Goal: Transaction & Acquisition: Purchase product/service

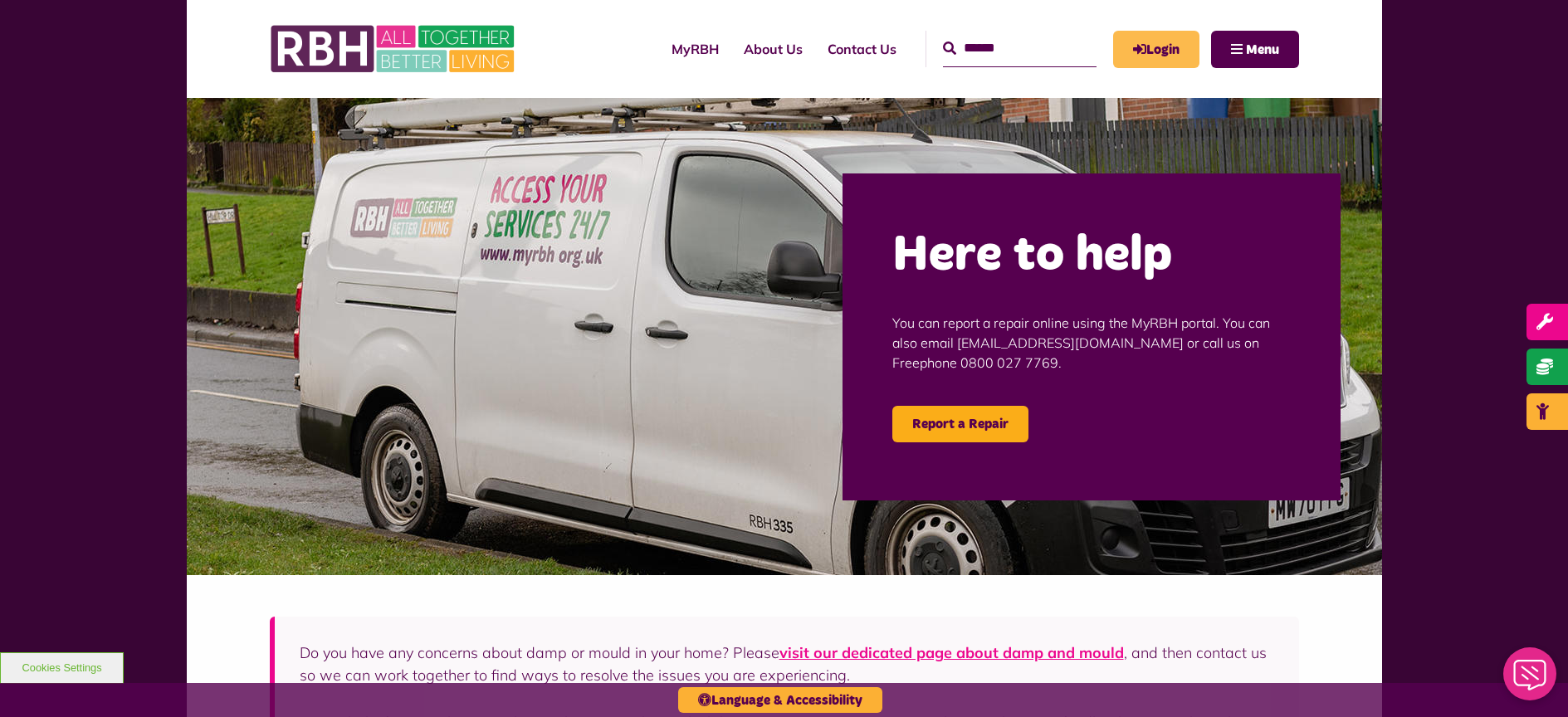
click at [0, 0] on icon "MyRBH" at bounding box center [0, 0] width 0 height 0
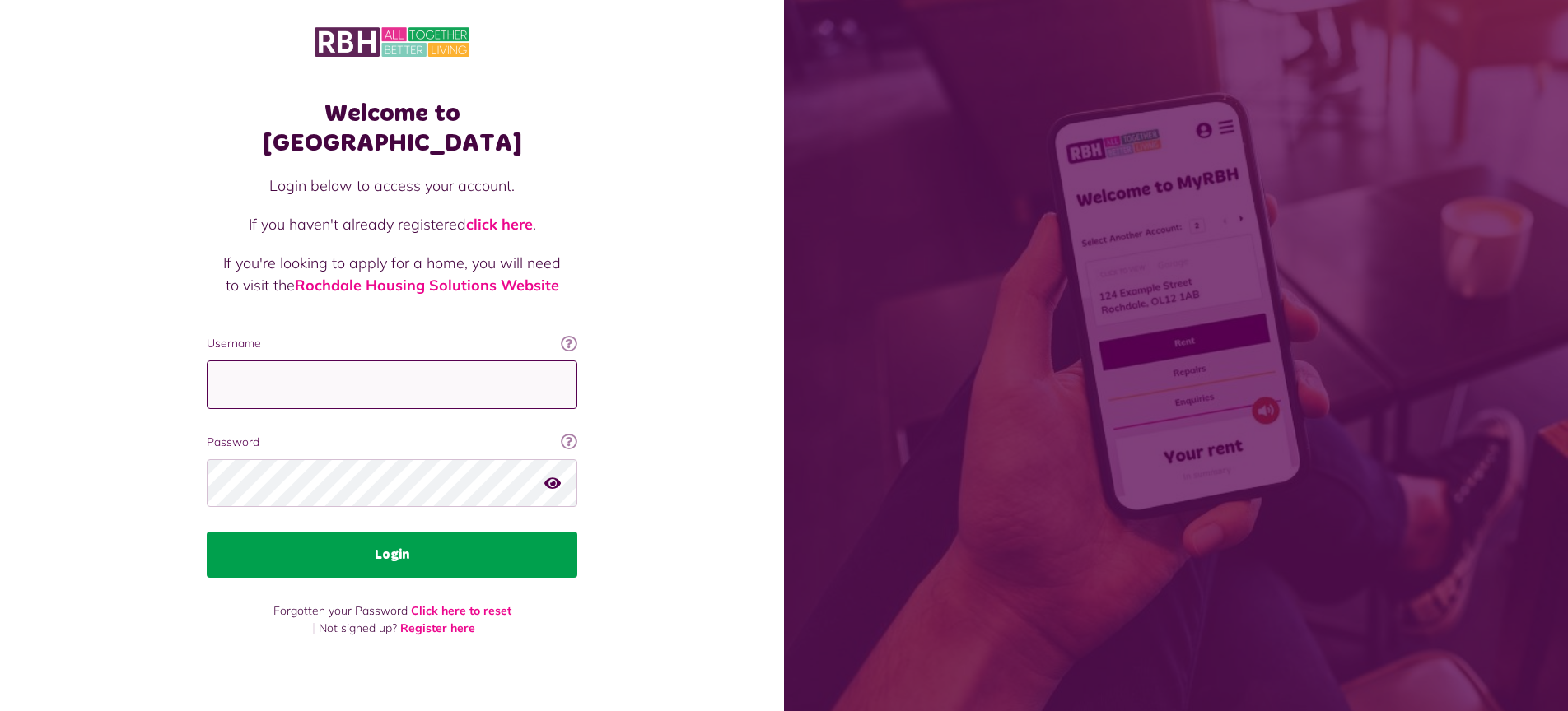
type input "**********"
click at [403, 549] on button "Login" at bounding box center [392, 554] width 371 height 46
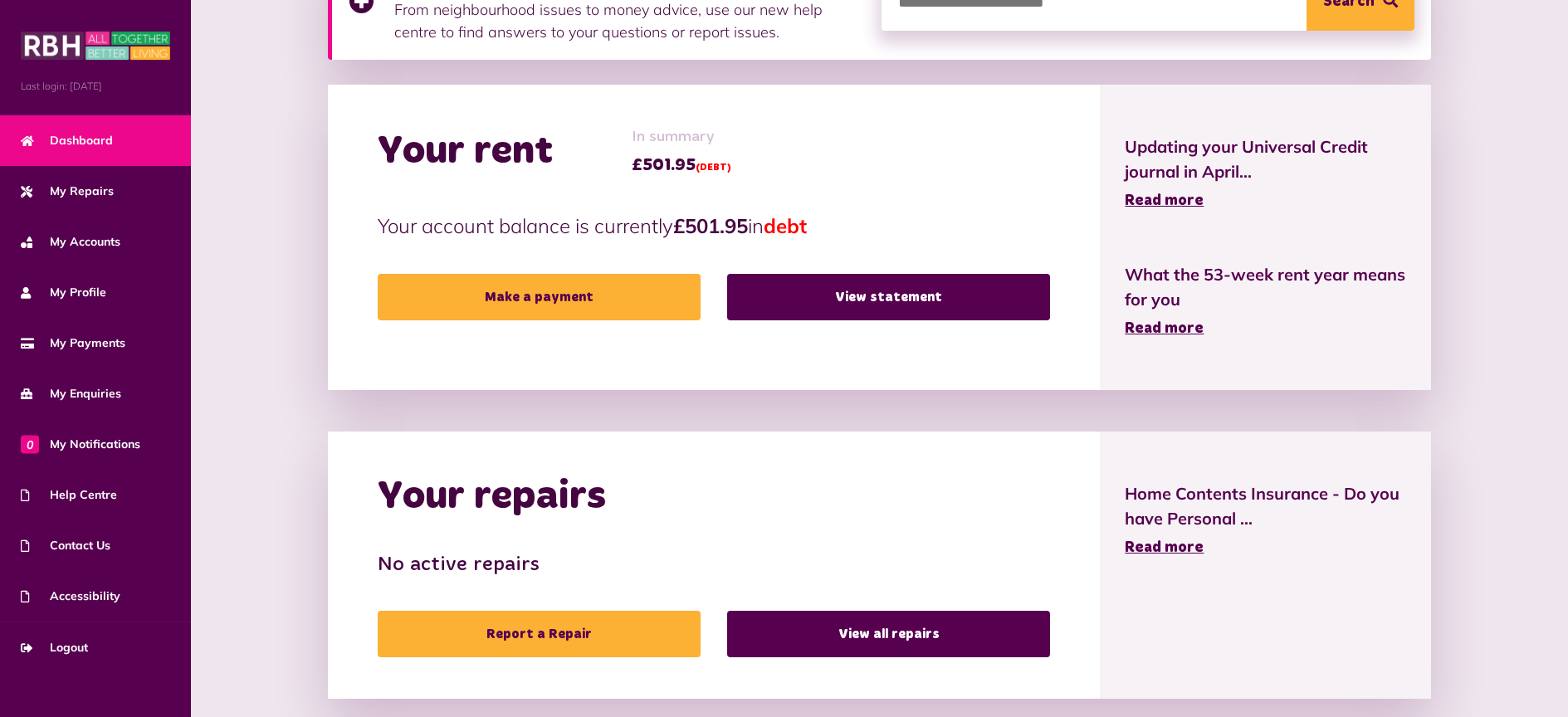
scroll to position [328, 0]
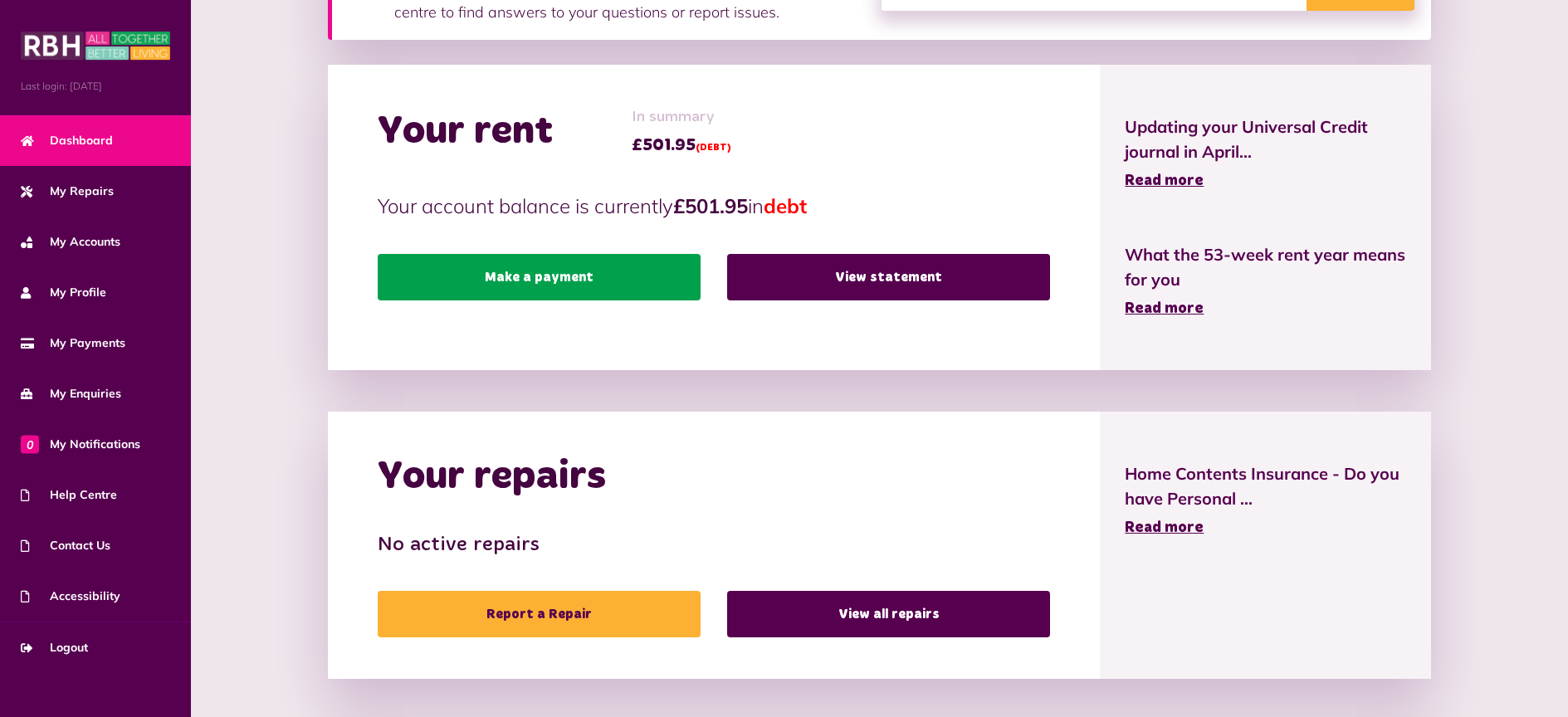
click at [543, 286] on link "Make a payment" at bounding box center [539, 277] width 323 height 46
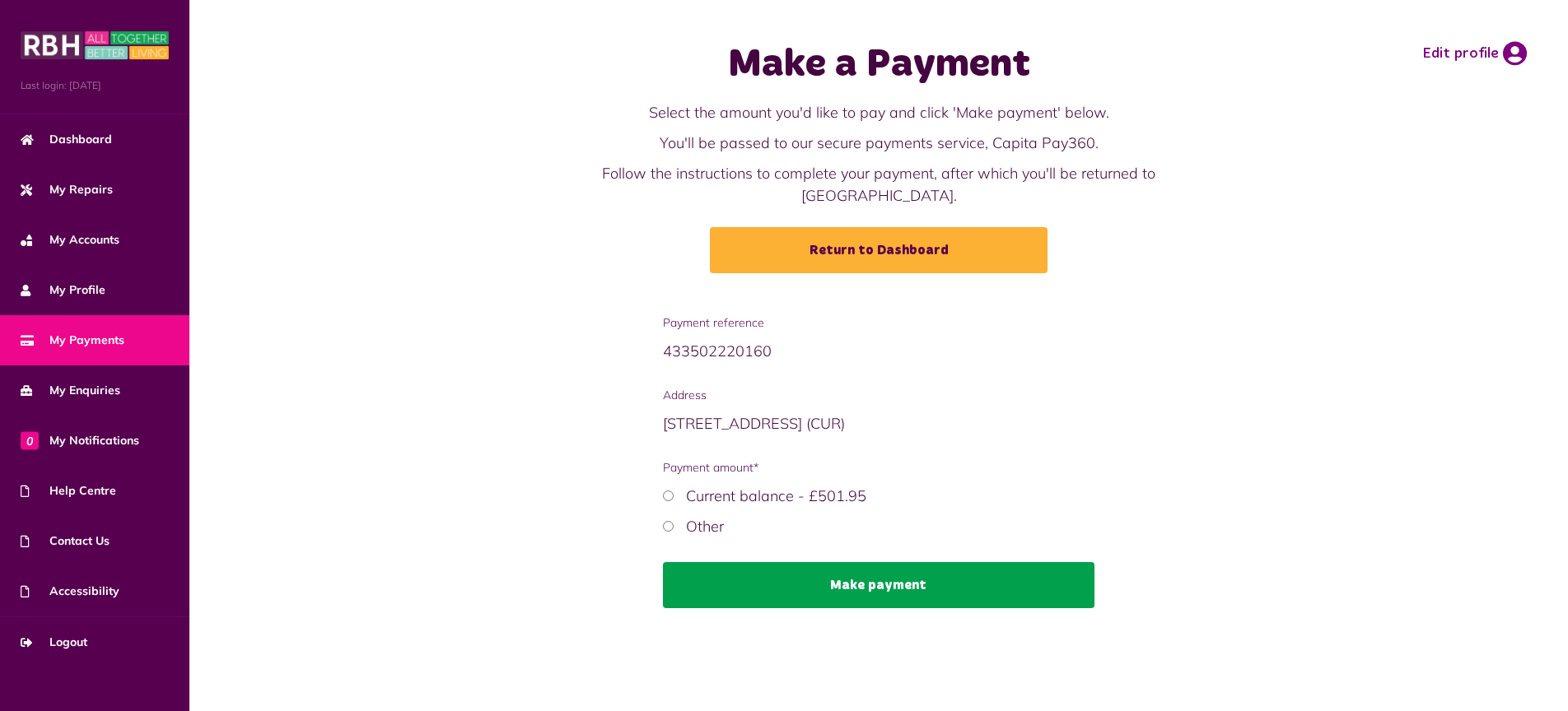
click at [874, 563] on button "Make payment" at bounding box center [879, 585] width 433 height 46
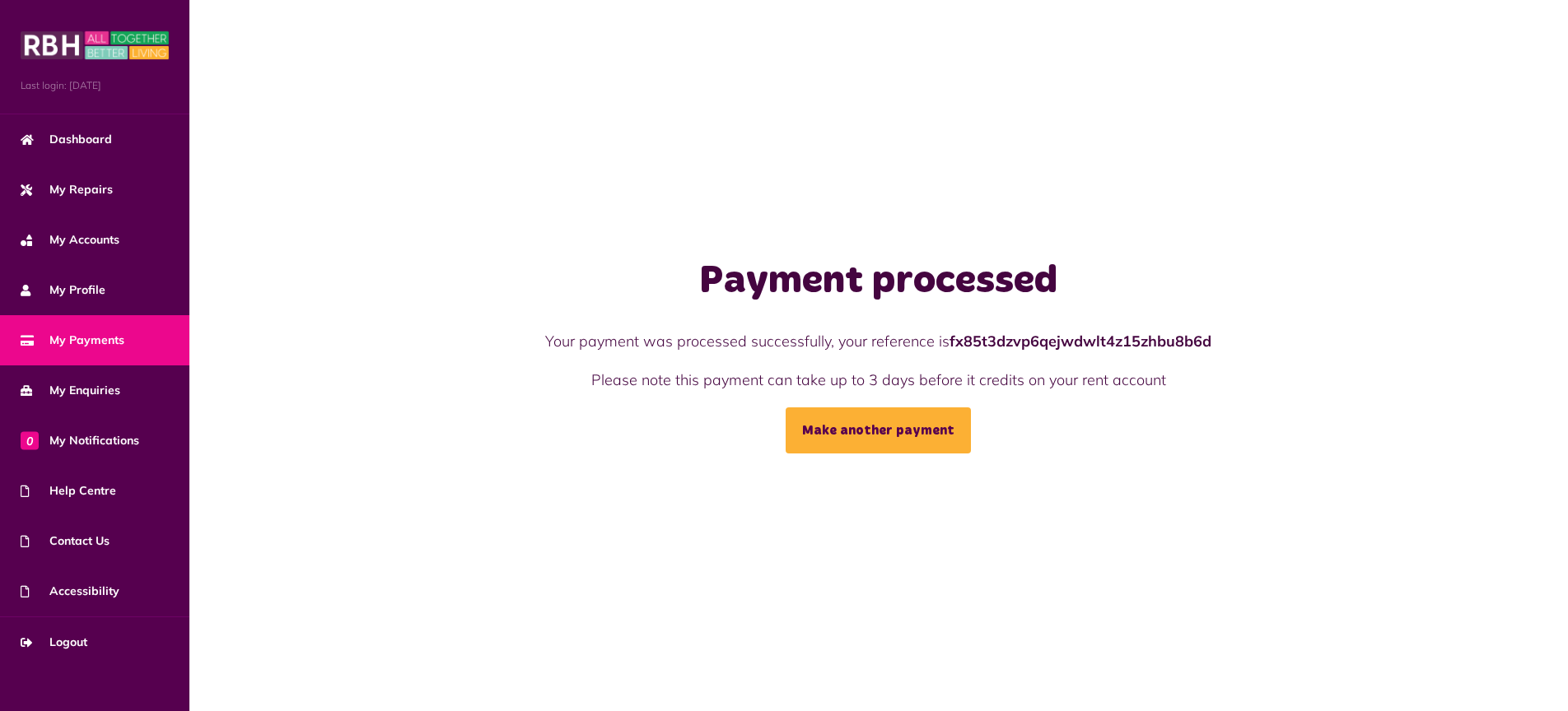
click at [435, 191] on div "Payment processed Your payment was processed successfully, your reference is fx…" at bounding box center [879, 356] width 1379 height 711
click at [53, 335] on span "My Payments" at bounding box center [72, 340] width 104 height 18
